Goal: Navigation & Orientation: Find specific page/section

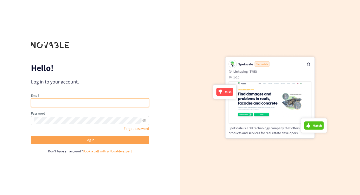
type input "[EMAIL_ADDRESS][DOMAIN_NAME]"
click at [74, 139] on button "Log in" at bounding box center [90, 140] width 118 height 8
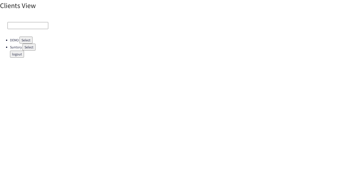
click at [26, 40] on button "Select" at bounding box center [26, 40] width 13 height 7
